Goal: Task Accomplishment & Management: Use online tool/utility

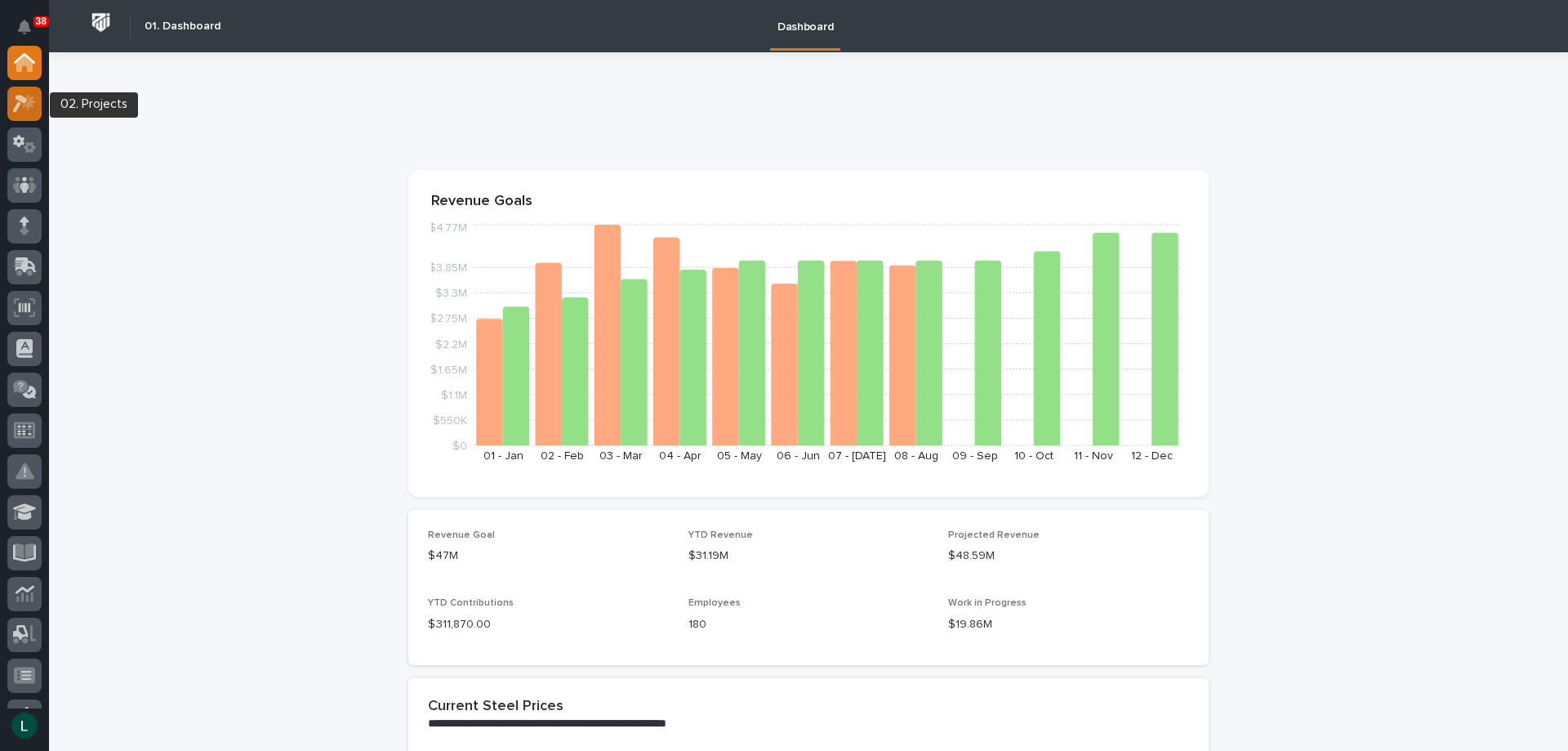
click at [25, 108] on icon at bounding box center [25, 103] width 24 height 19
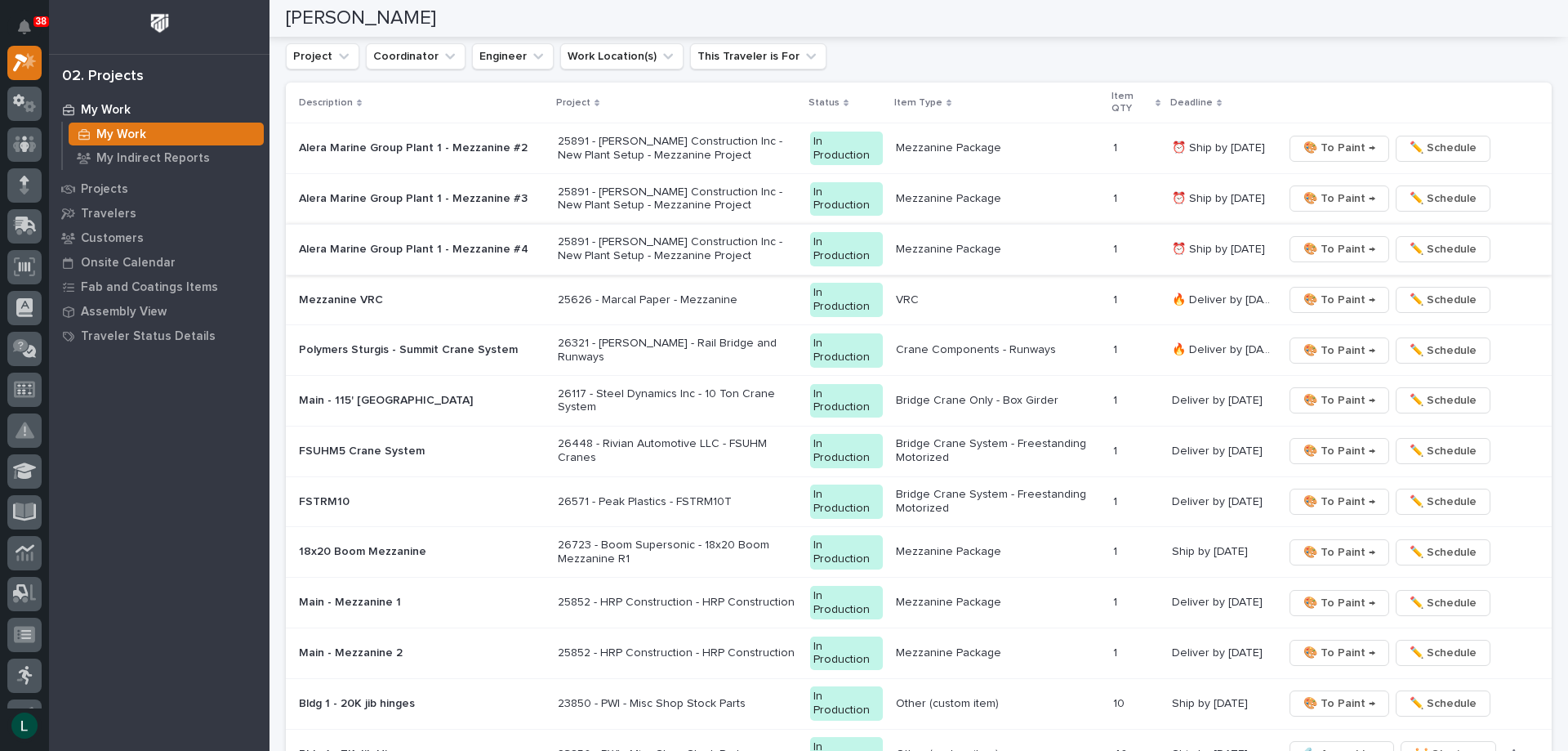
scroll to position [1307, 0]
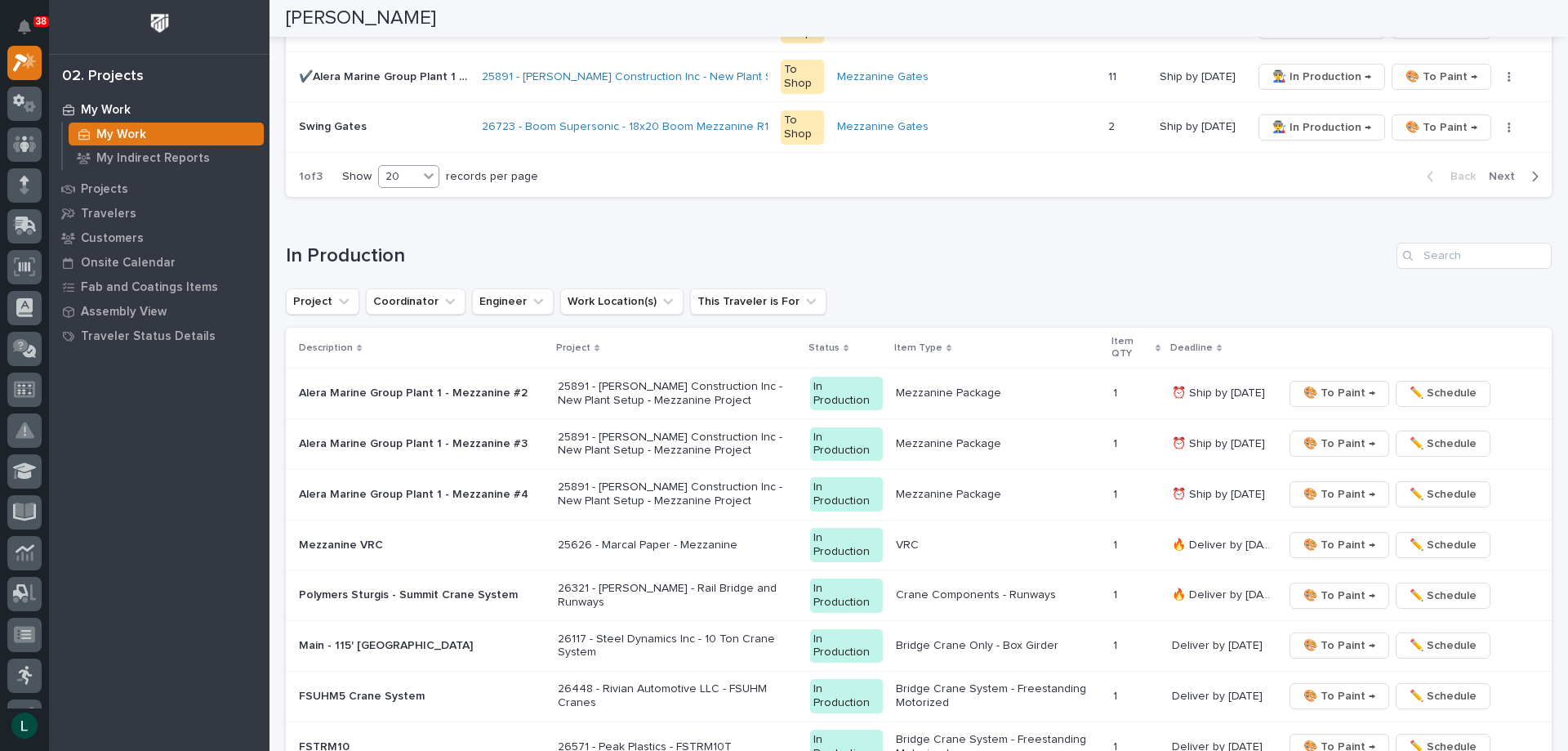
click at [412, 175] on div "20" at bounding box center [398, 176] width 39 height 17
drag, startPoint x: 420, startPoint y: 227, endPoint x: 422, endPoint y: 238, distance: 11.2
click at [422, 238] on div "30" at bounding box center [410, 237] width 59 height 19
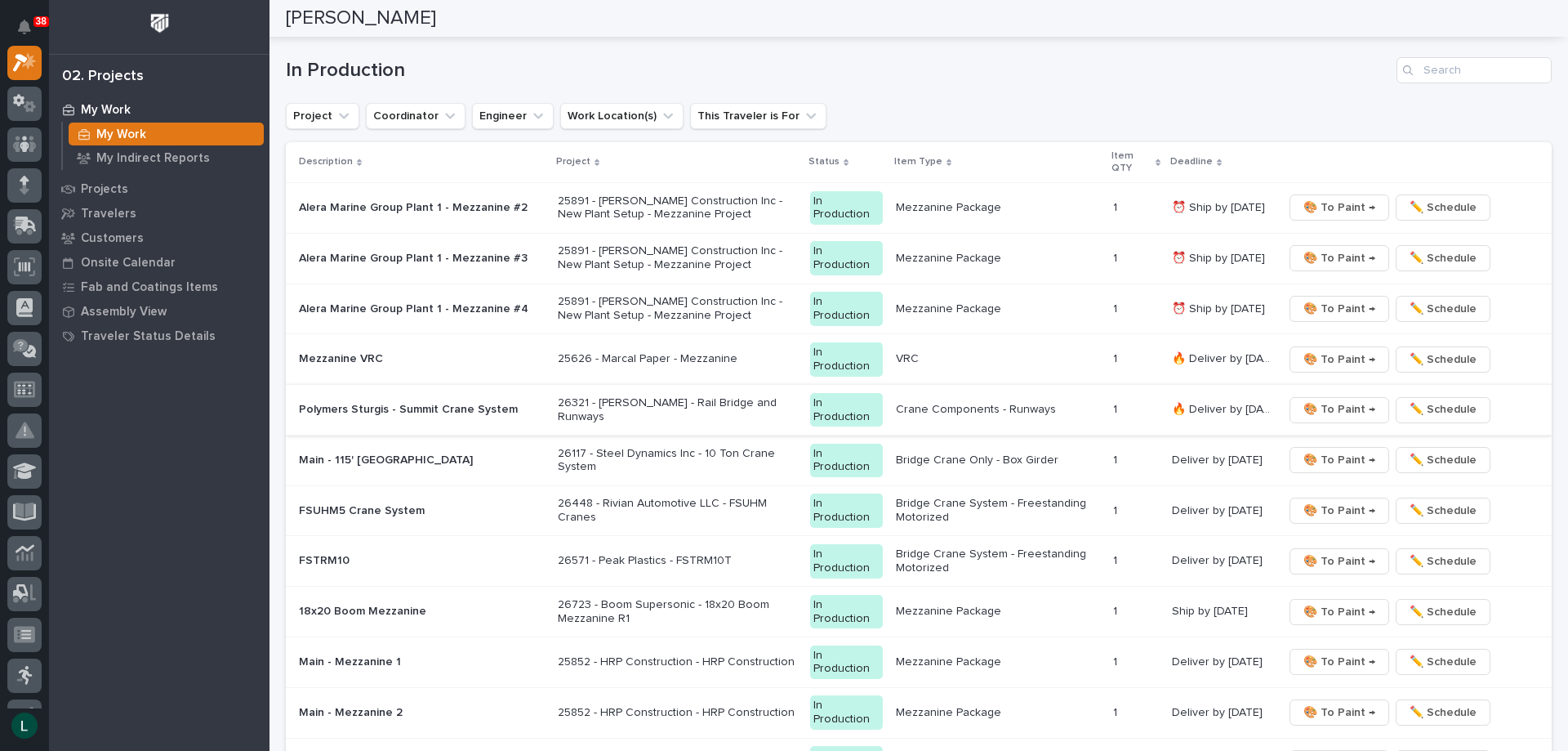
scroll to position [1967, 0]
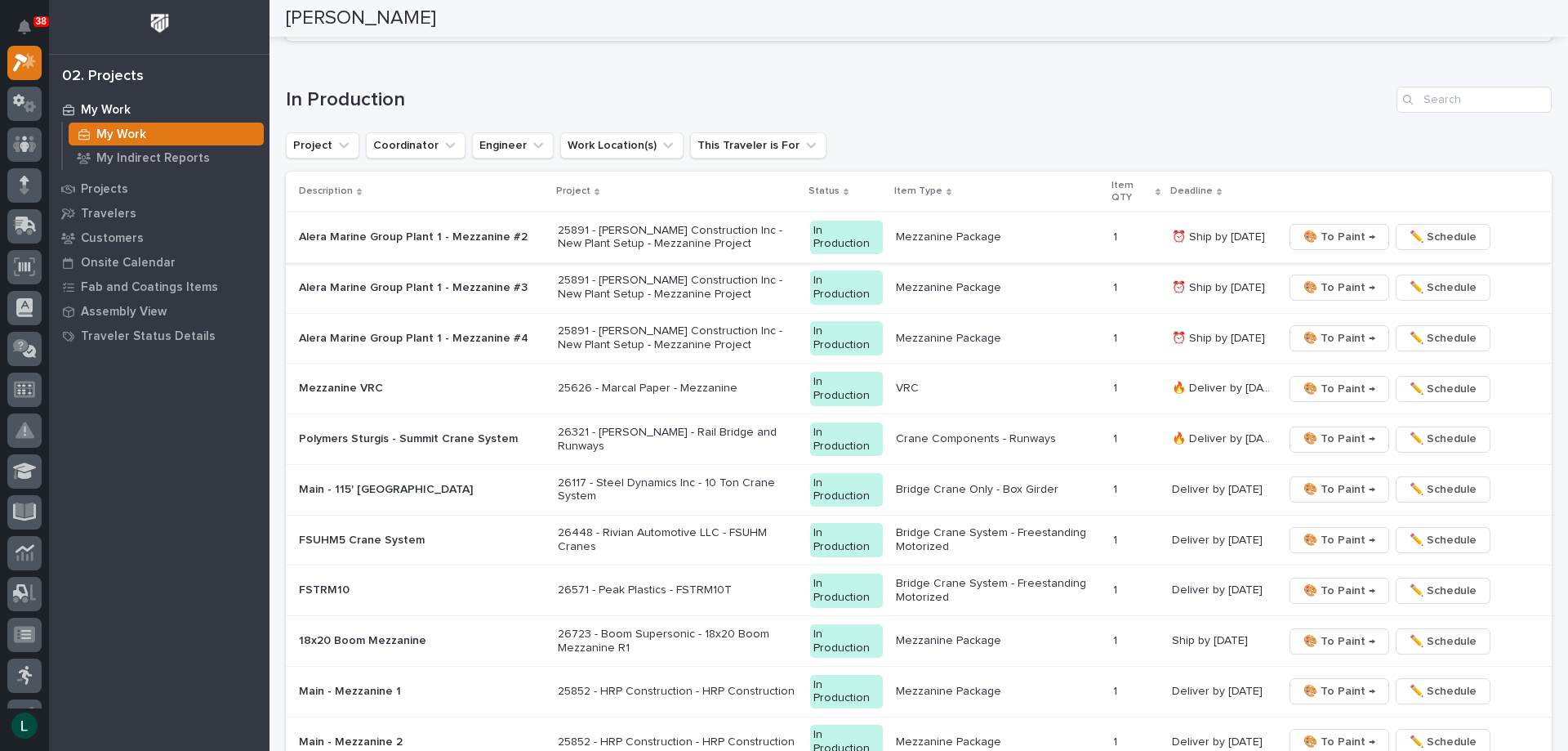
click at [1340, 235] on span "🎨 To Paint →" at bounding box center [1339, 236] width 72 height 19
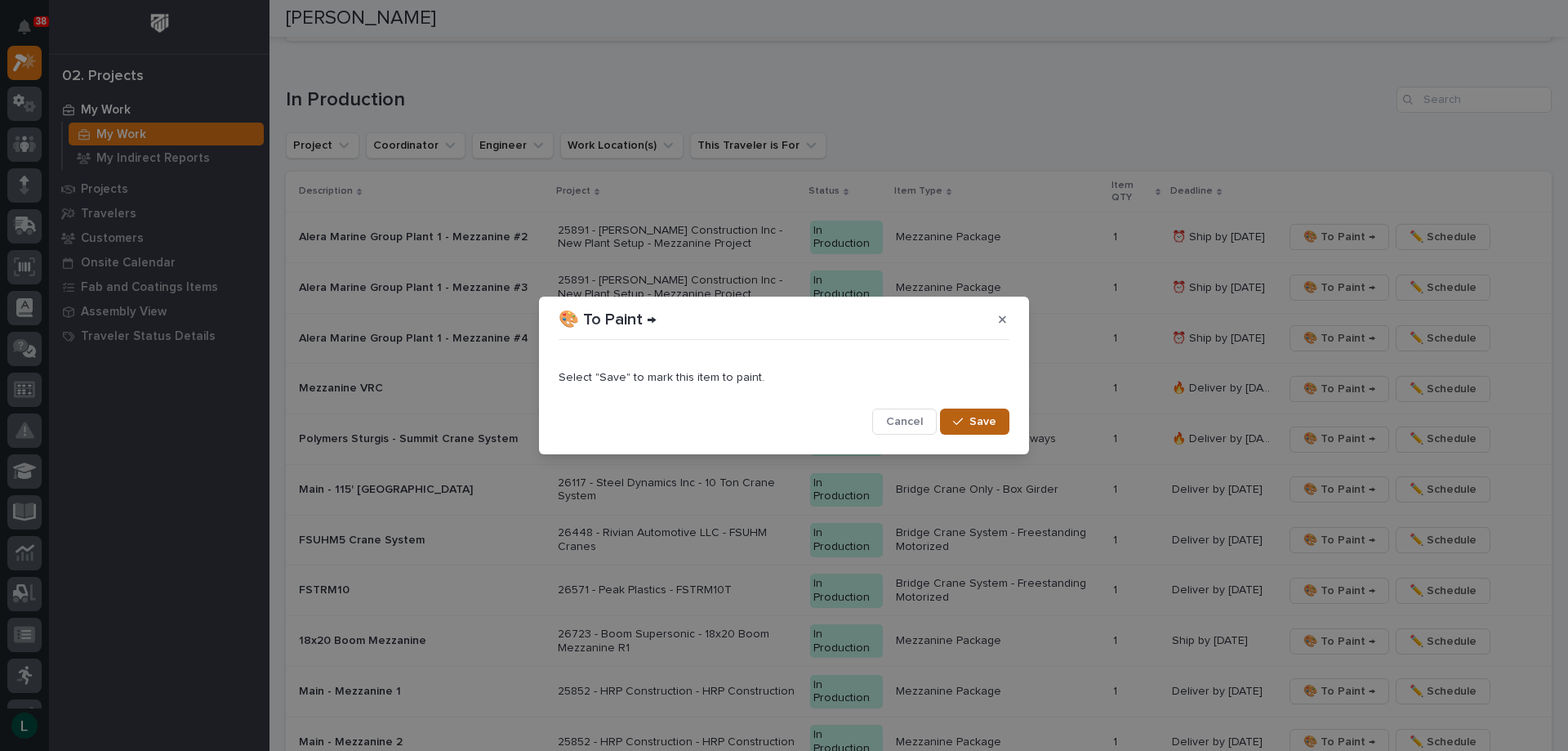
click at [968, 417] on div "button" at bounding box center [961, 422] width 16 height 12
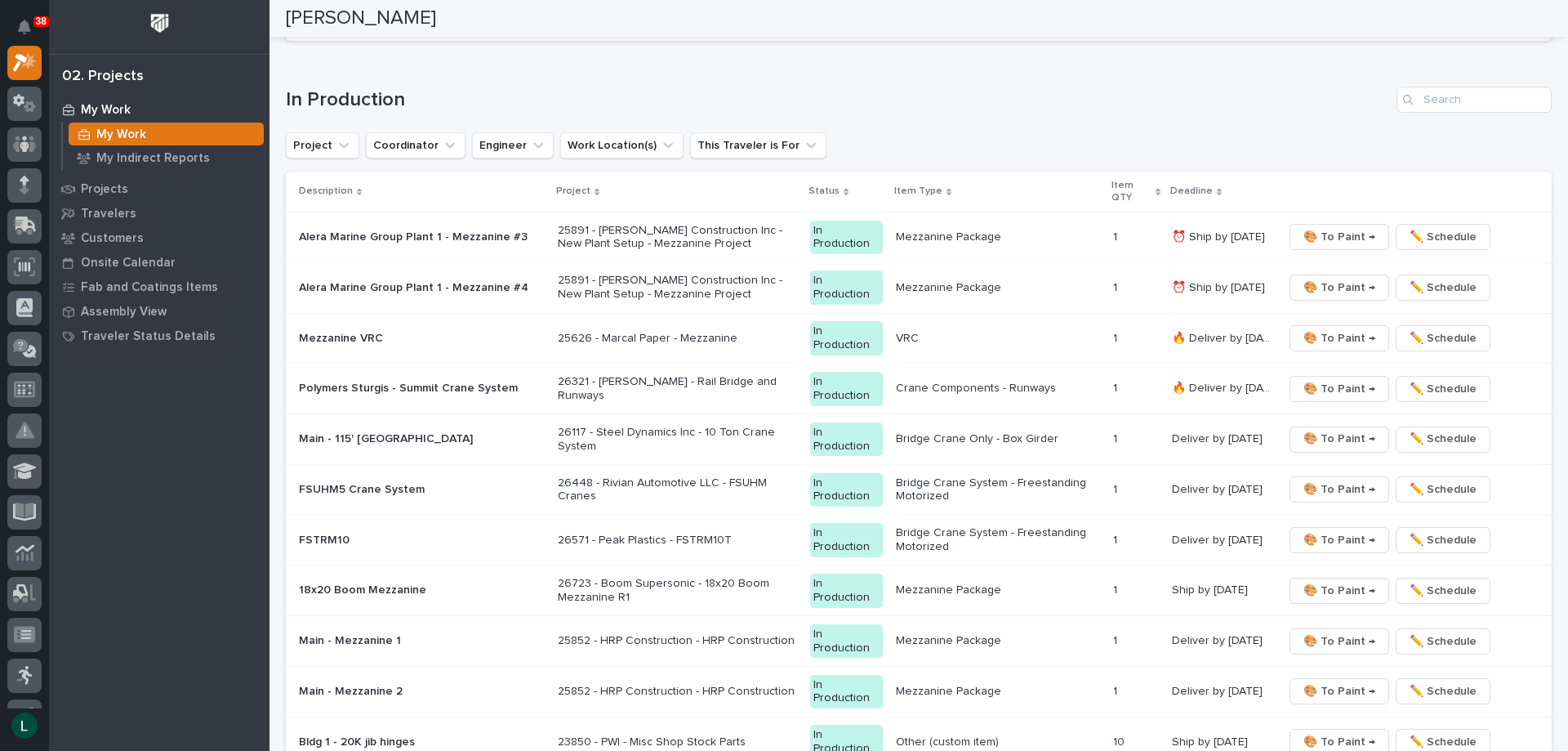
scroll to position [1942, 0]
